Goal: Information Seeking & Learning: Learn about a topic

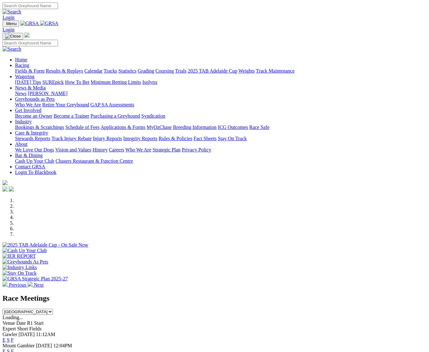
click at [29, 63] on link "Racing" at bounding box center [22, 65] width 14 height 5
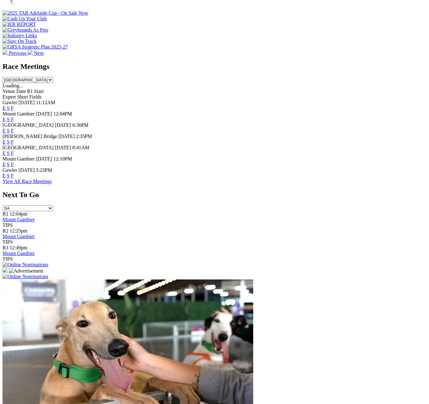
scroll to position [261, 0]
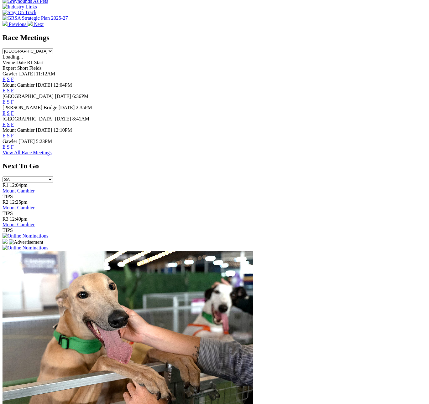
click at [52, 155] on link "View All Race Meetings" at bounding box center [27, 152] width 49 height 5
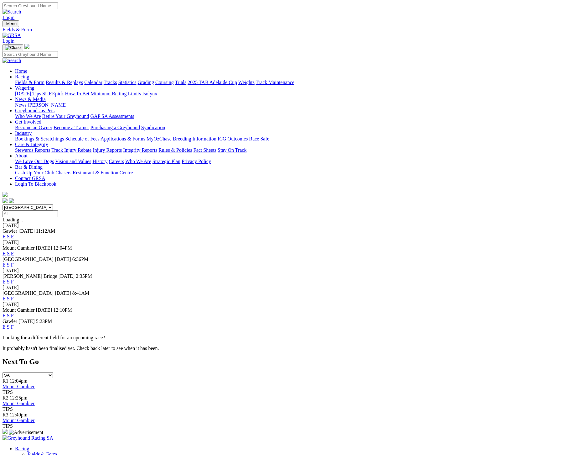
click at [102, 80] on link "Calendar" at bounding box center [93, 82] width 18 height 5
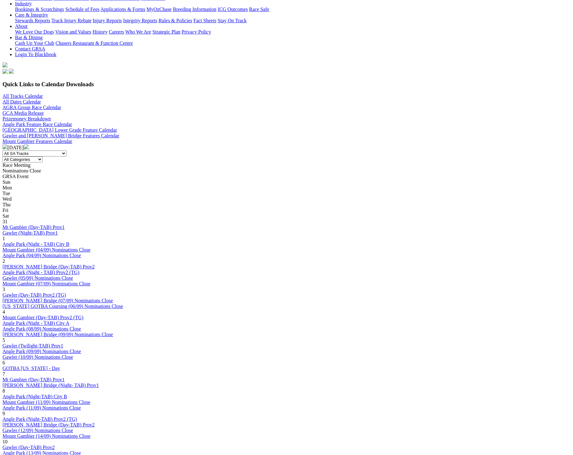
scroll to position [139, 0]
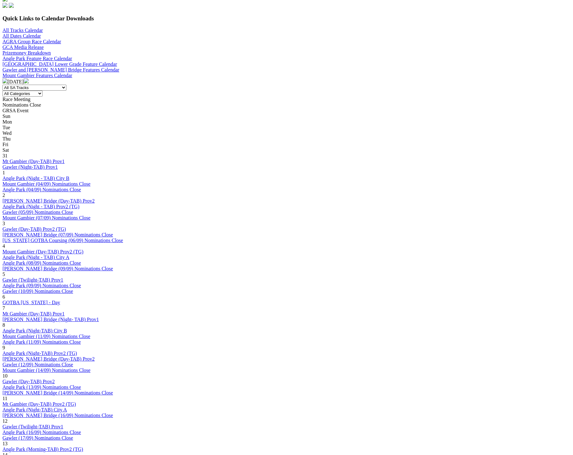
scroll to position [197, 0]
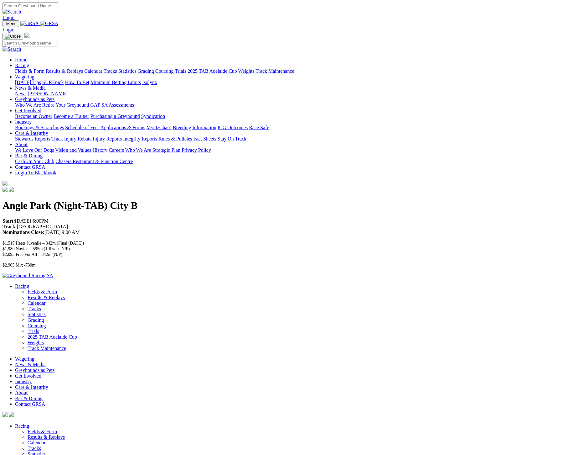
drag, startPoint x: 102, startPoint y: 85, endPoint x: 126, endPoint y: 87, distance: 23.6
click at [126, 218] on p "Start: [DATE] 6:00PM Track: [GEOGRAPHIC_DATA] Nominations Close: [DATE] 9:00 AM" at bounding box center [289, 226] width 573 height 17
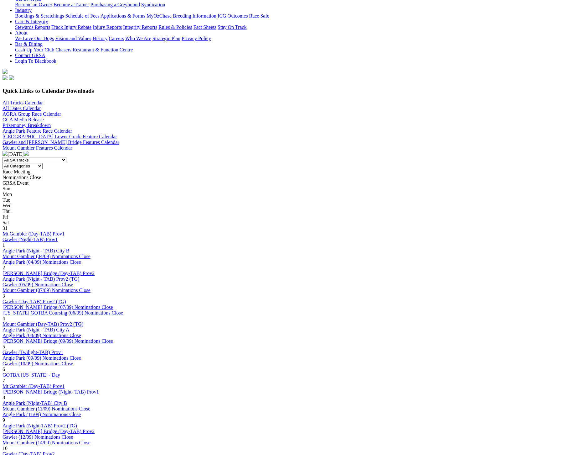
scroll to position [128, 0]
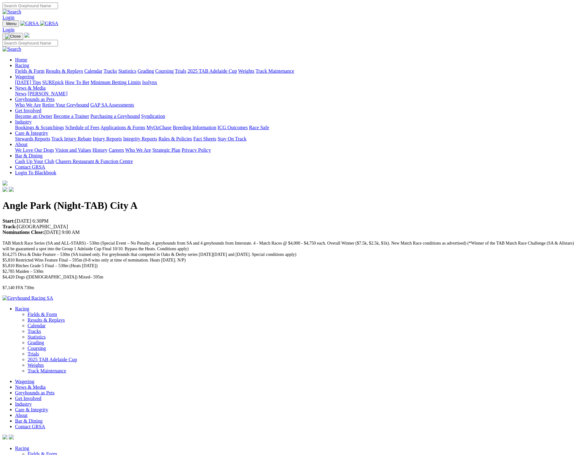
click at [44, 68] on link "Fields & Form" at bounding box center [29, 70] width 29 height 5
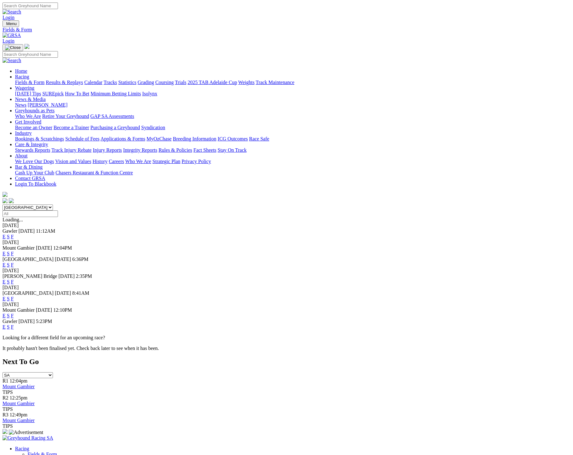
click at [58, 210] on input "Select date" at bounding box center [30, 213] width 55 height 7
type input "[DATE]"
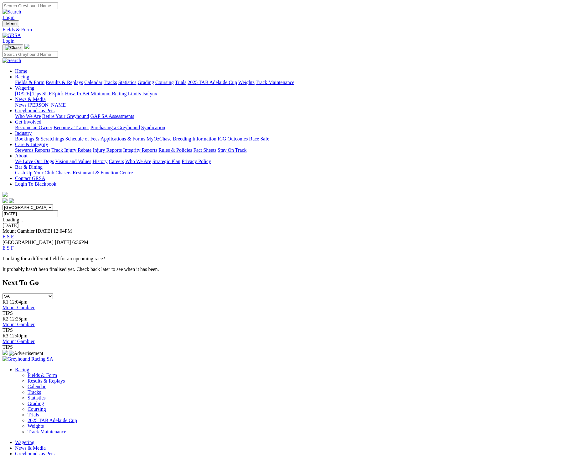
click at [14, 245] on link "F" at bounding box center [12, 247] width 3 height 5
